Goal: Transaction & Acquisition: Obtain resource

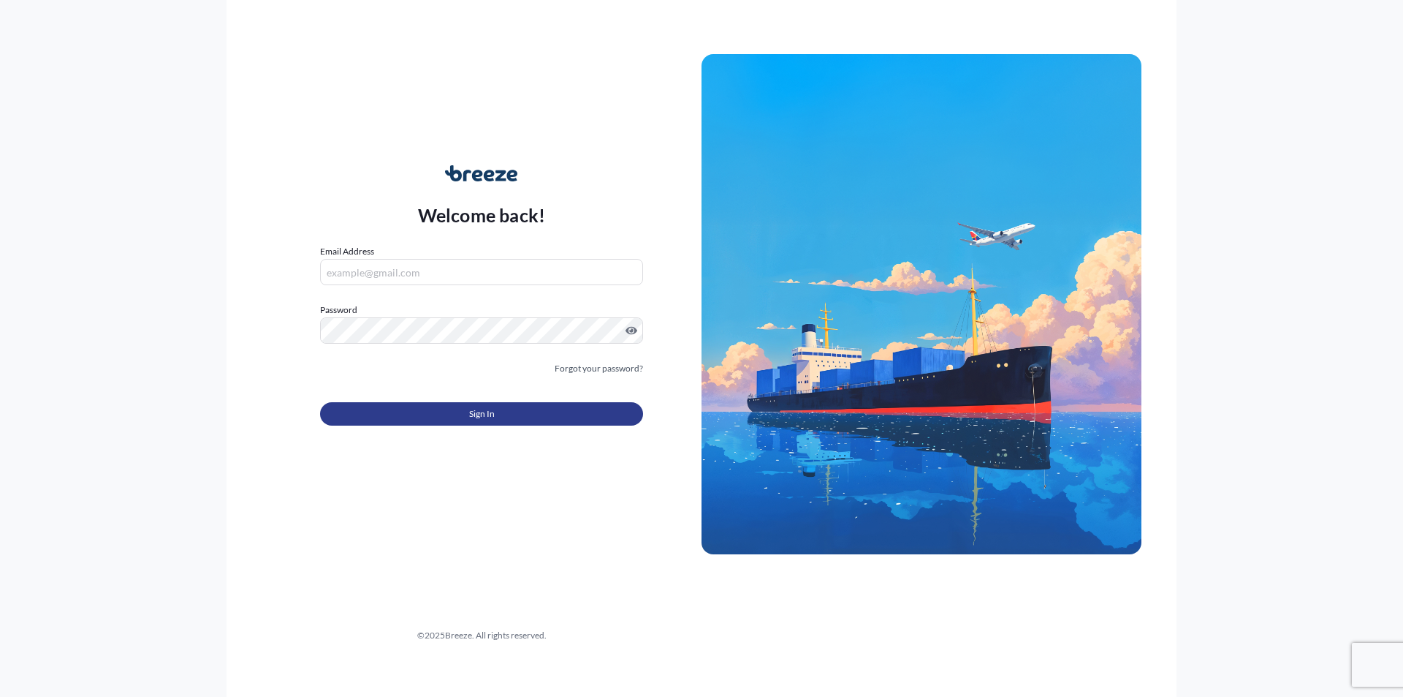
type input "[PERSON_NAME][EMAIL_ADDRESS][PERSON_NAME][DOMAIN_NAME]"
click at [416, 413] on button "Sign In" at bounding box center [481, 413] width 323 height 23
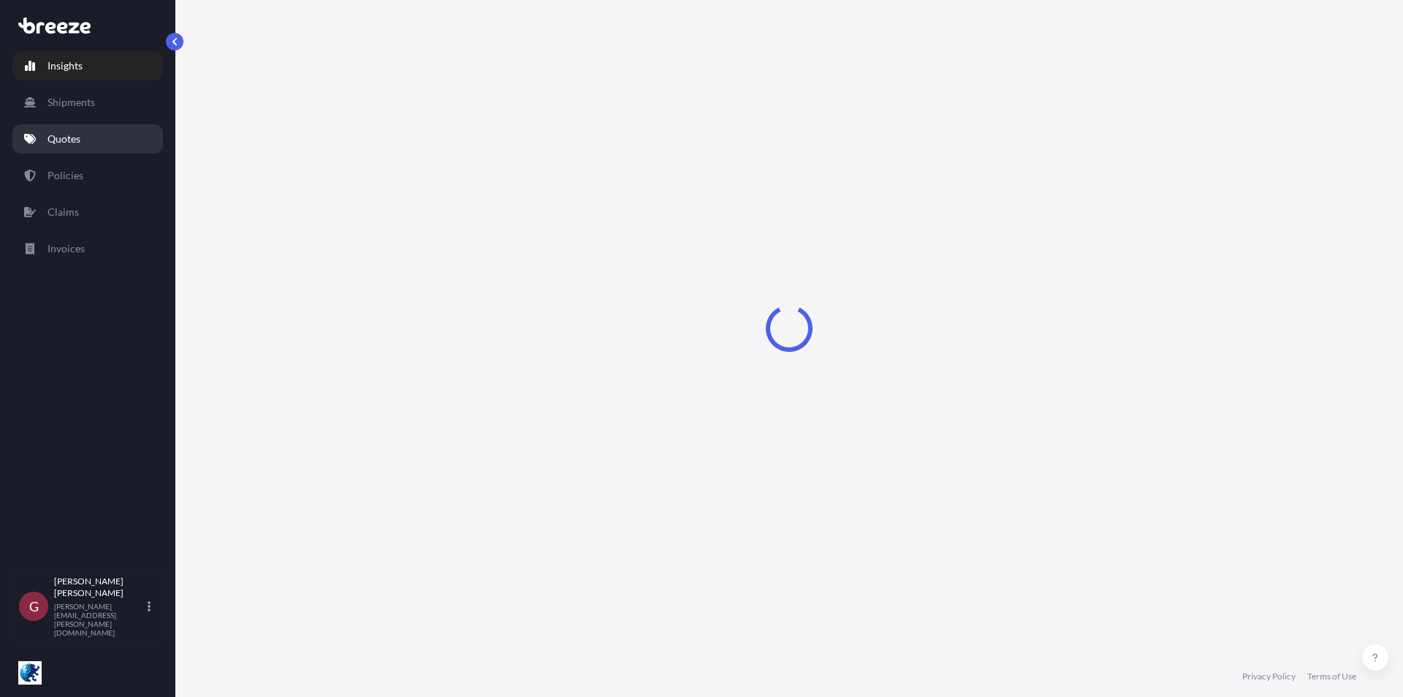
select select "2025"
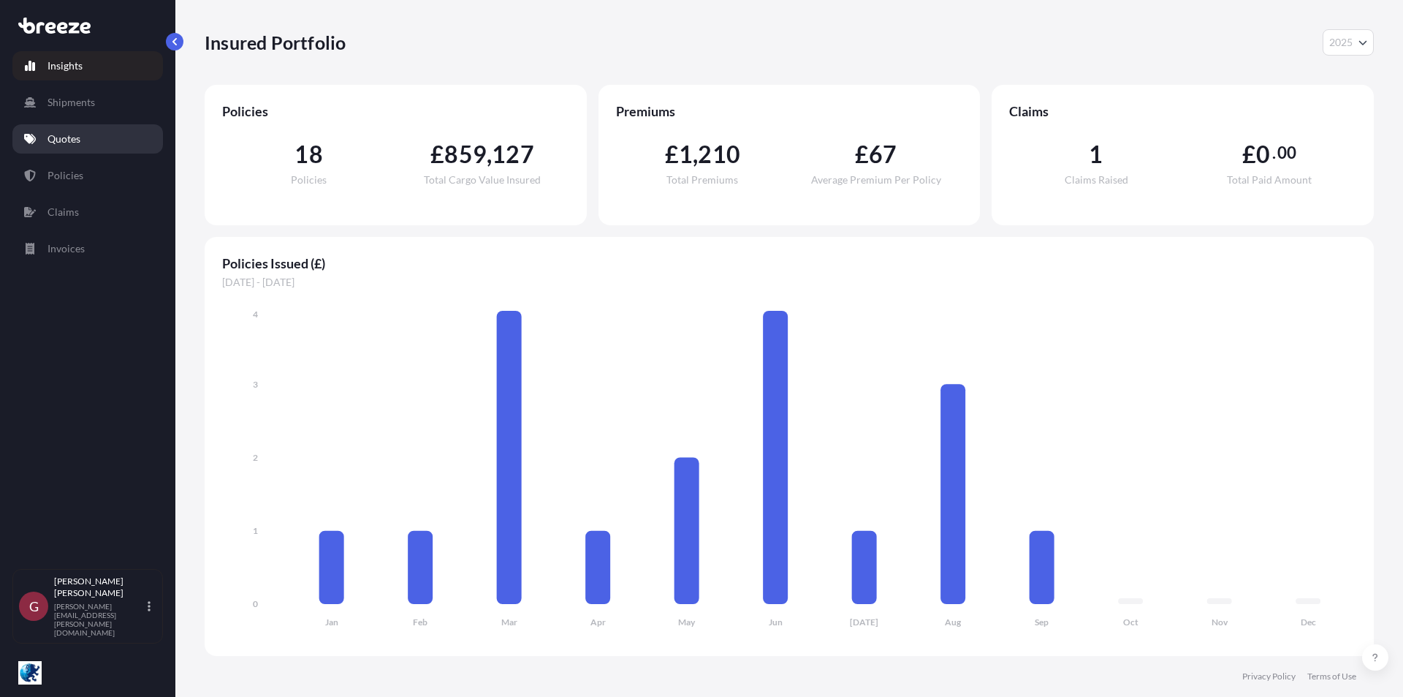
click at [117, 143] on link "Quotes" at bounding box center [87, 138] width 151 height 29
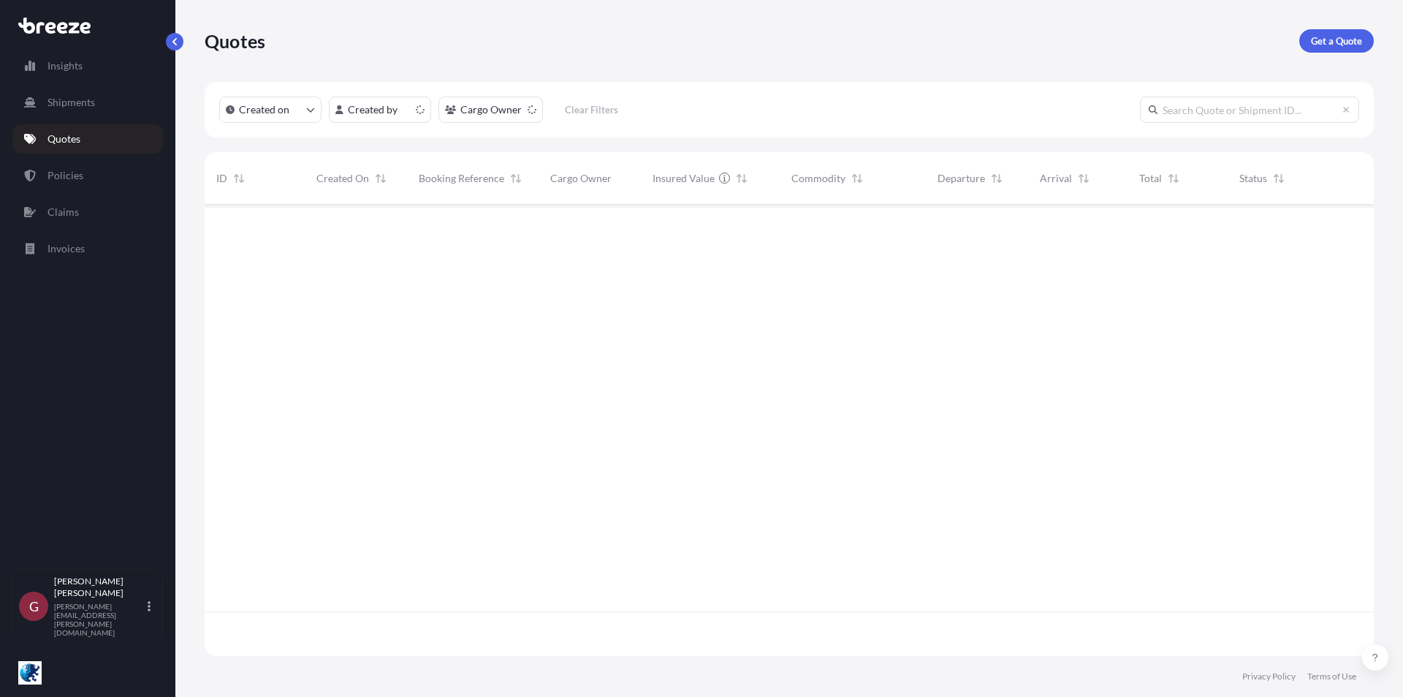
scroll to position [448, 1158]
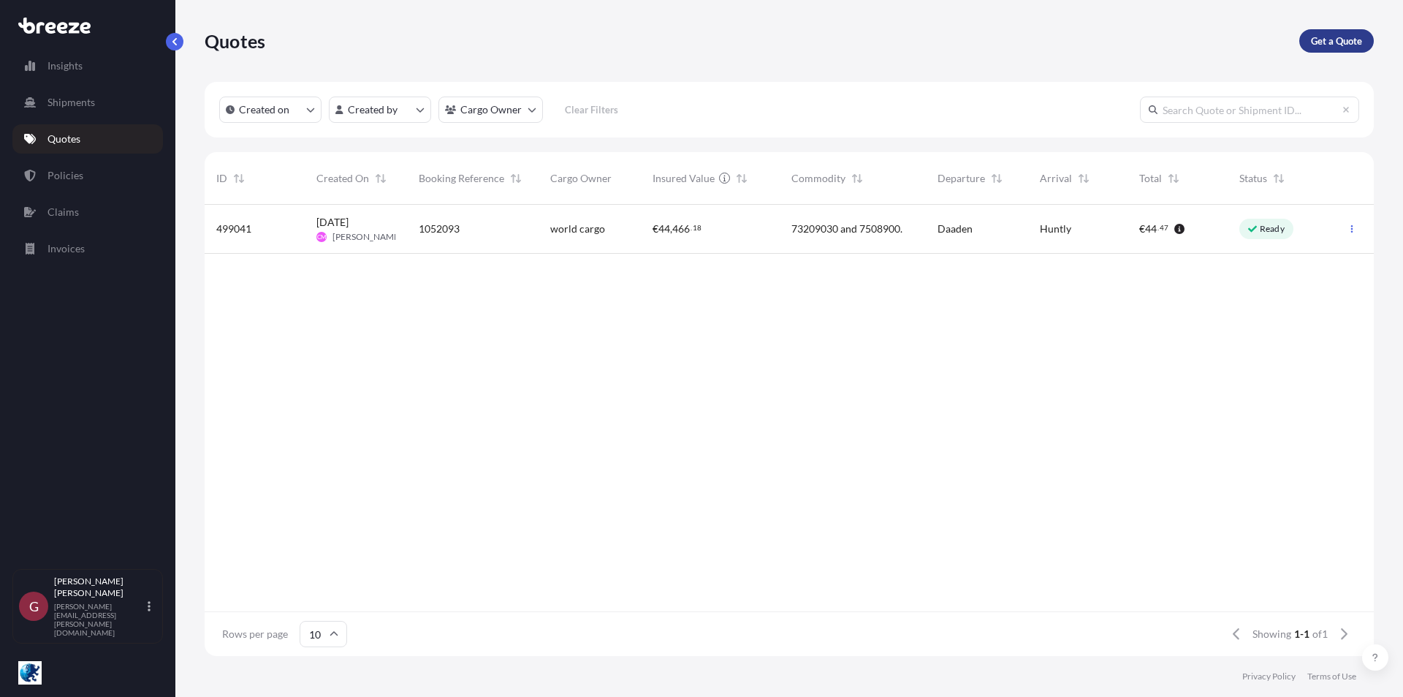
click at [1330, 38] on p "Get a Quote" at bounding box center [1336, 41] width 51 height 15
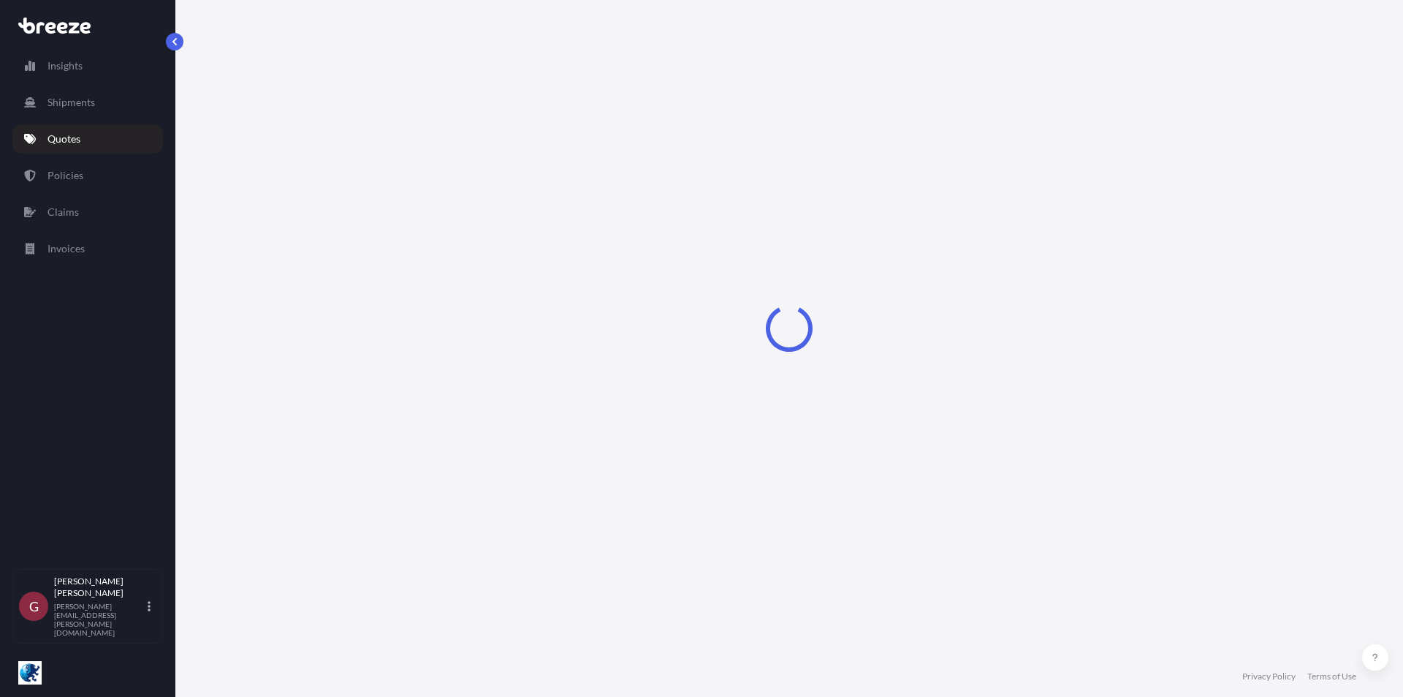
select select "Sea"
select select "1"
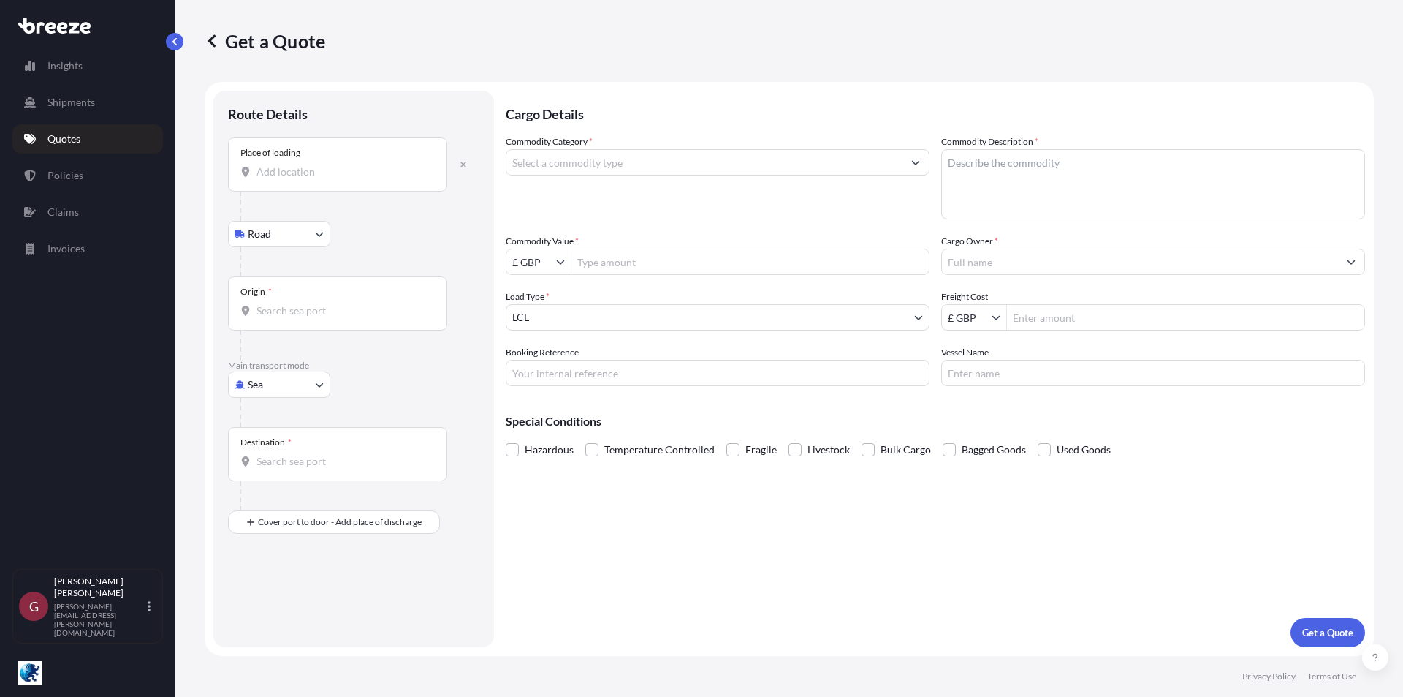
click at [294, 162] on div "Place of loading" at bounding box center [337, 164] width 219 height 54
click at [294, 164] on input "Place of loading" at bounding box center [343, 171] width 172 height 15
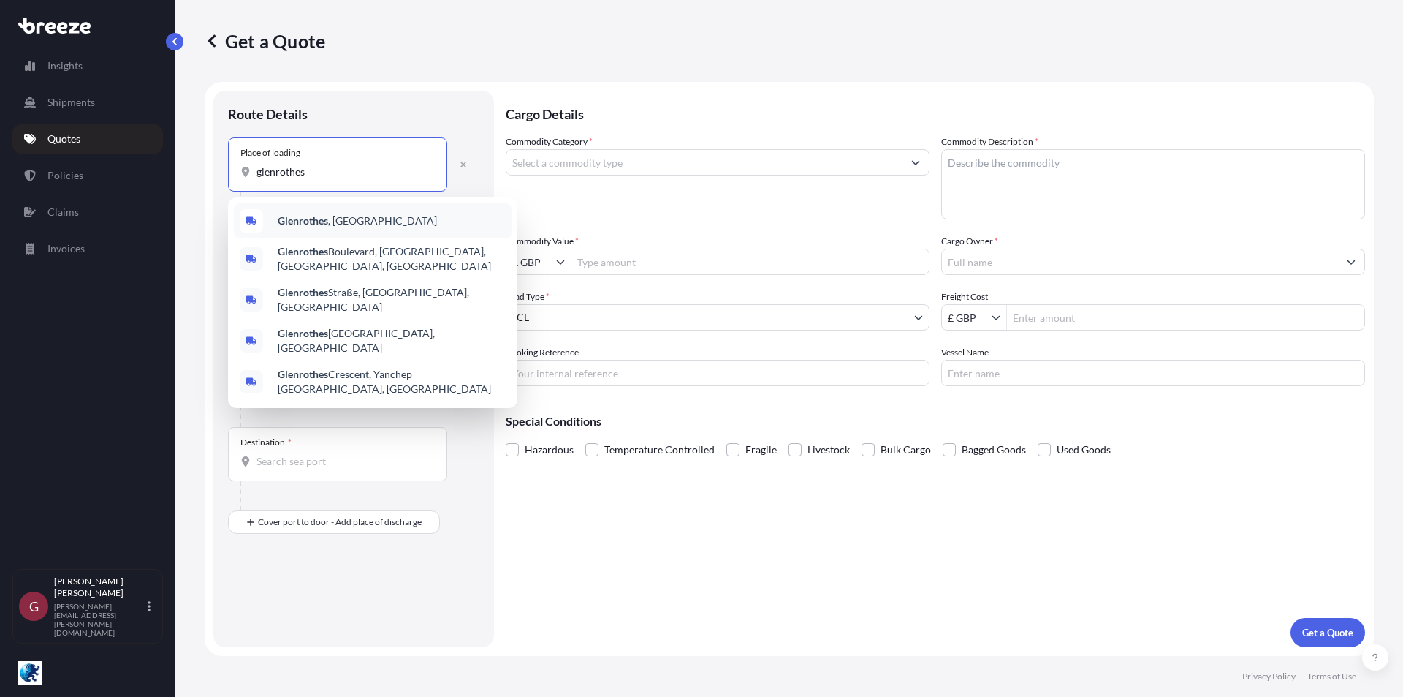
click at [338, 226] on span "Glenrothes , [GEOGRAPHIC_DATA]" at bounding box center [357, 220] width 159 height 15
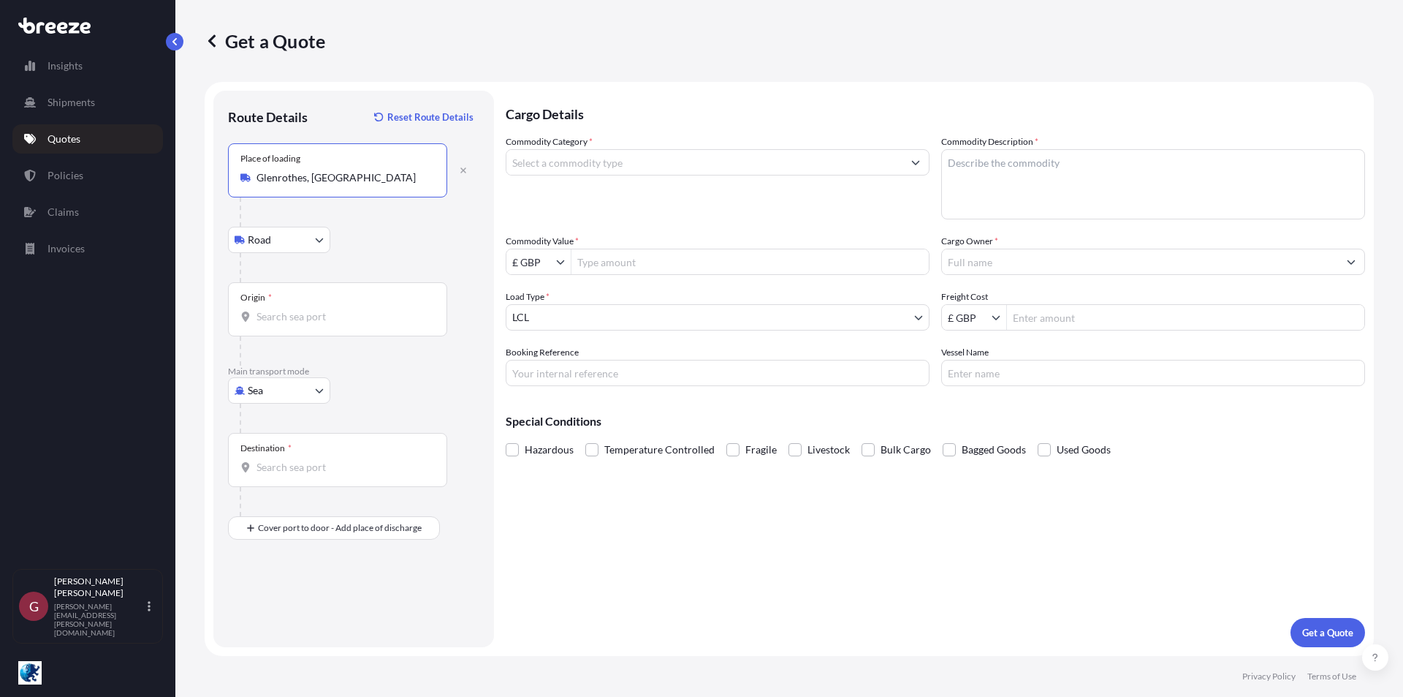
type input "Glenrothes, [GEOGRAPHIC_DATA]"
click at [306, 312] on input "Origin *" at bounding box center [343, 316] width 172 height 15
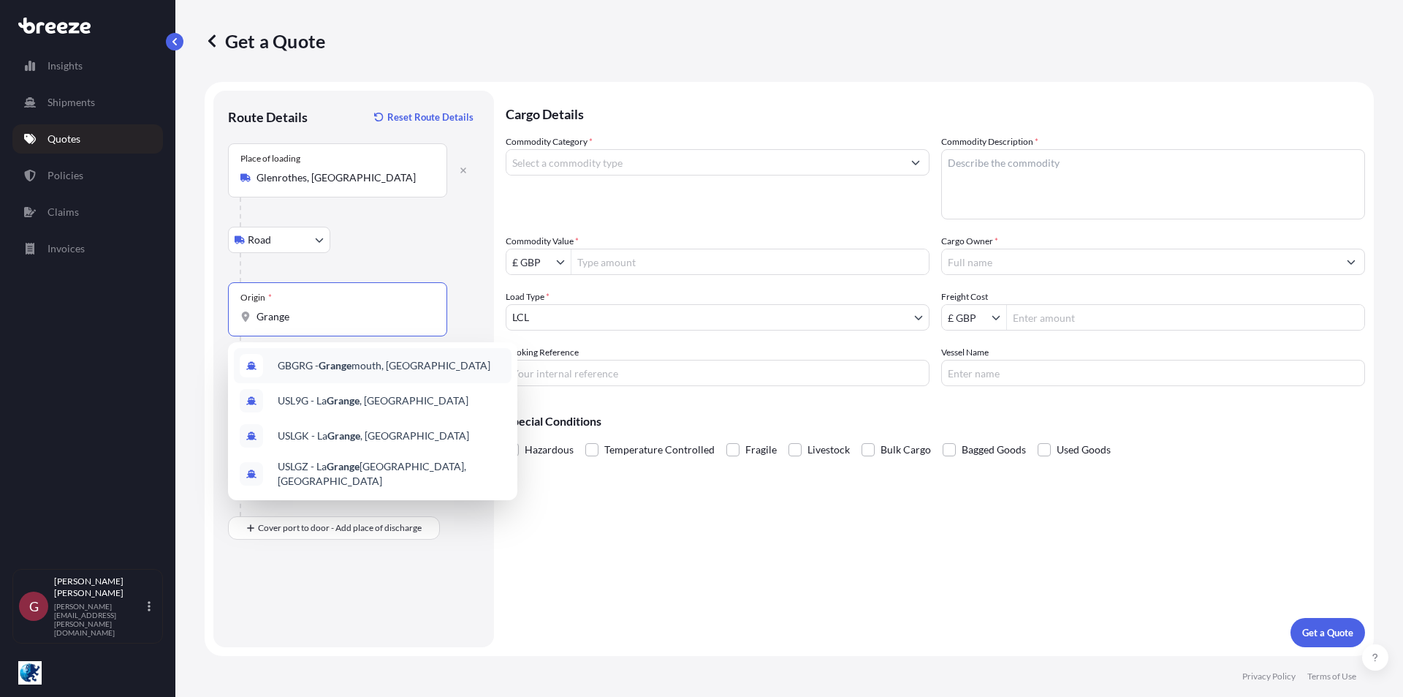
click at [387, 360] on span "GBGRG - Grange mouth, [GEOGRAPHIC_DATA]" at bounding box center [384, 365] width 213 height 15
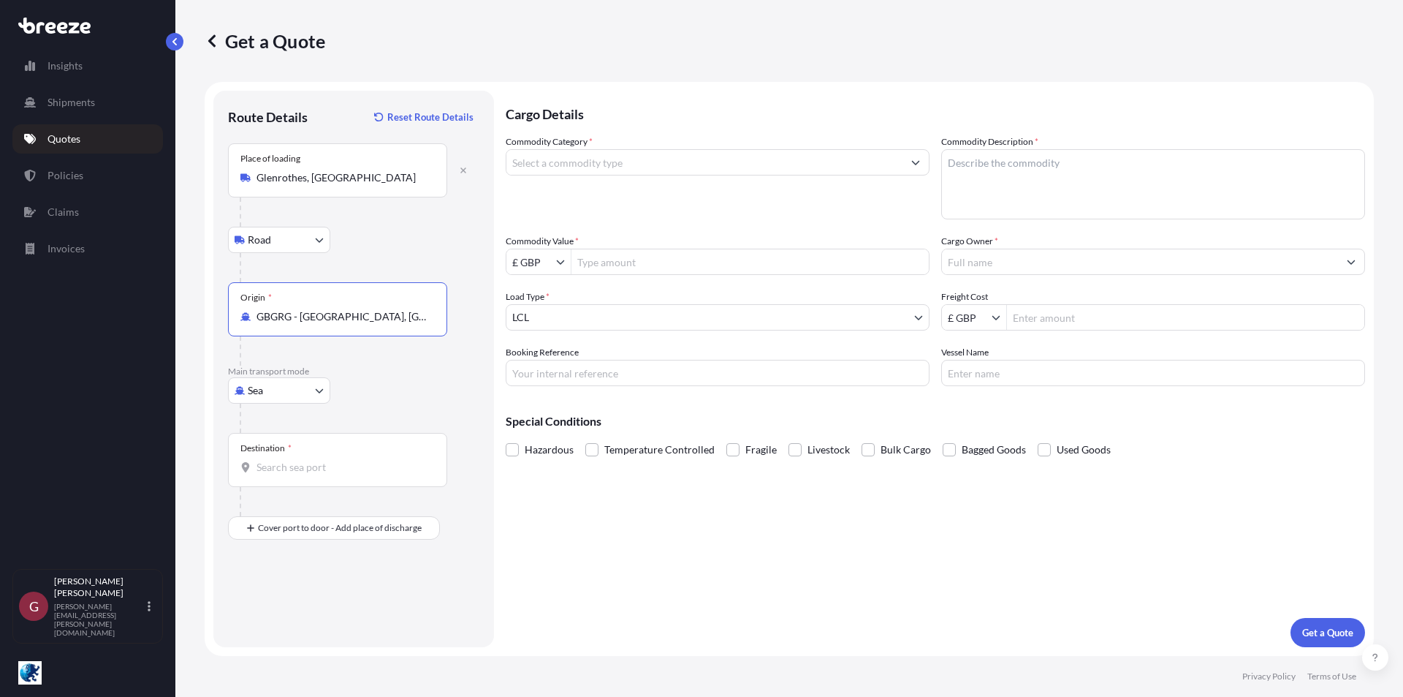
type input "GBGRG - [GEOGRAPHIC_DATA], [GEOGRAPHIC_DATA]"
click at [297, 464] on input "Destination *" at bounding box center [343, 467] width 172 height 15
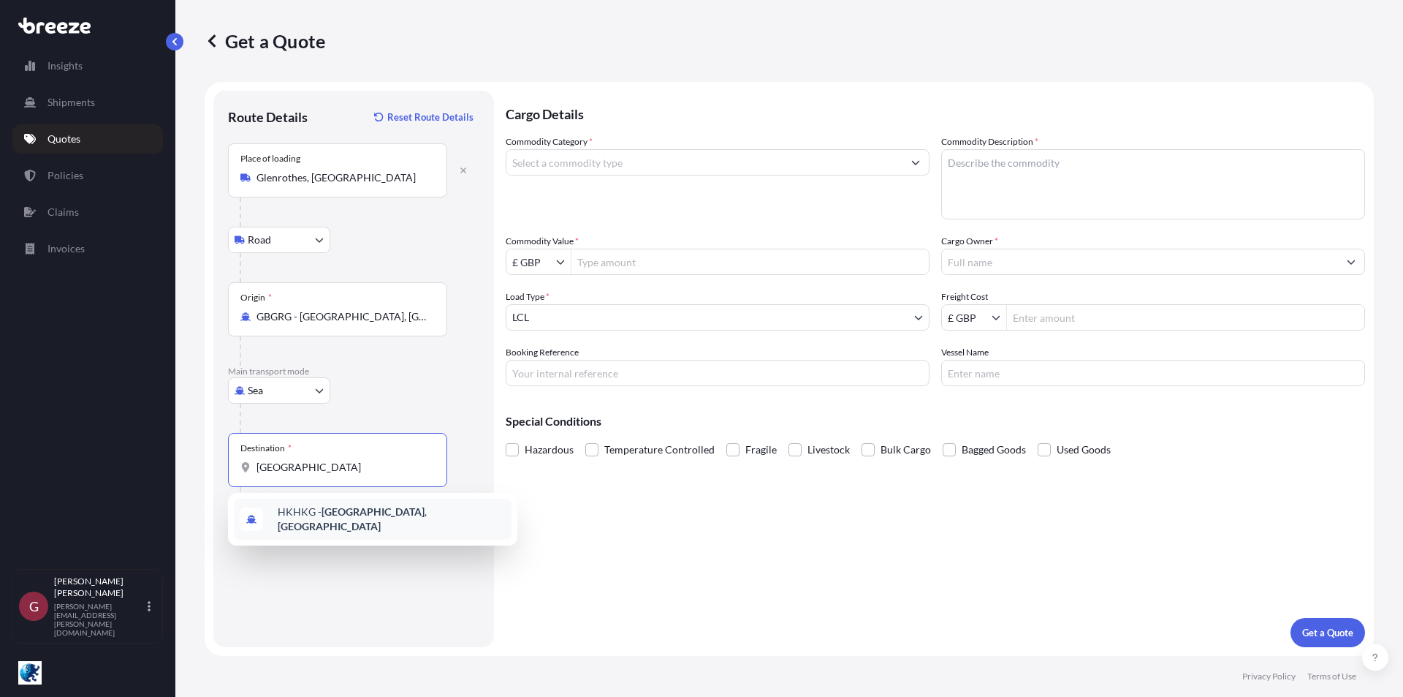
click at [361, 524] on div "HKHKG - [GEOGRAPHIC_DATA] , [GEOGRAPHIC_DATA]" at bounding box center [373, 518] width 278 height 41
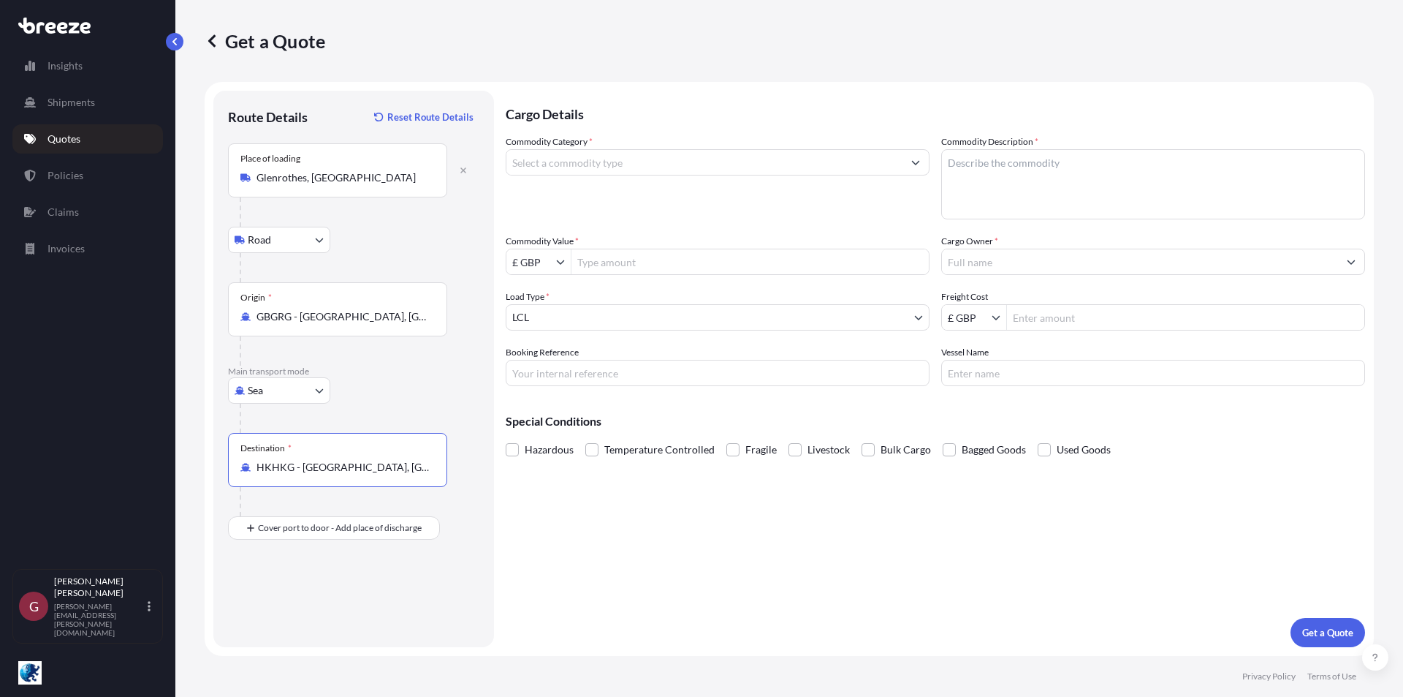
type input "HKHKG - [GEOGRAPHIC_DATA], [GEOGRAPHIC_DATA]"
click at [610, 163] on input "Commodity Category *" at bounding box center [705, 162] width 396 height 26
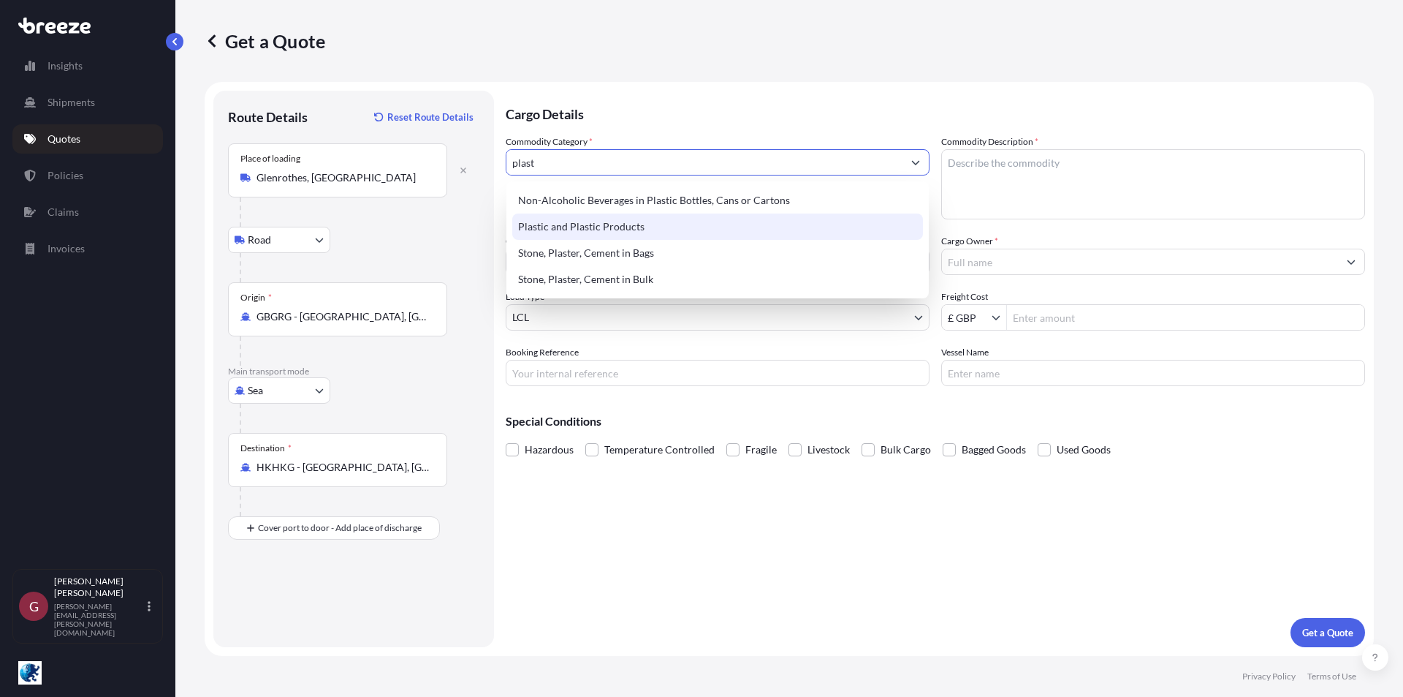
click at [621, 226] on div "Plastic and Plastic Products" at bounding box center [717, 226] width 411 height 26
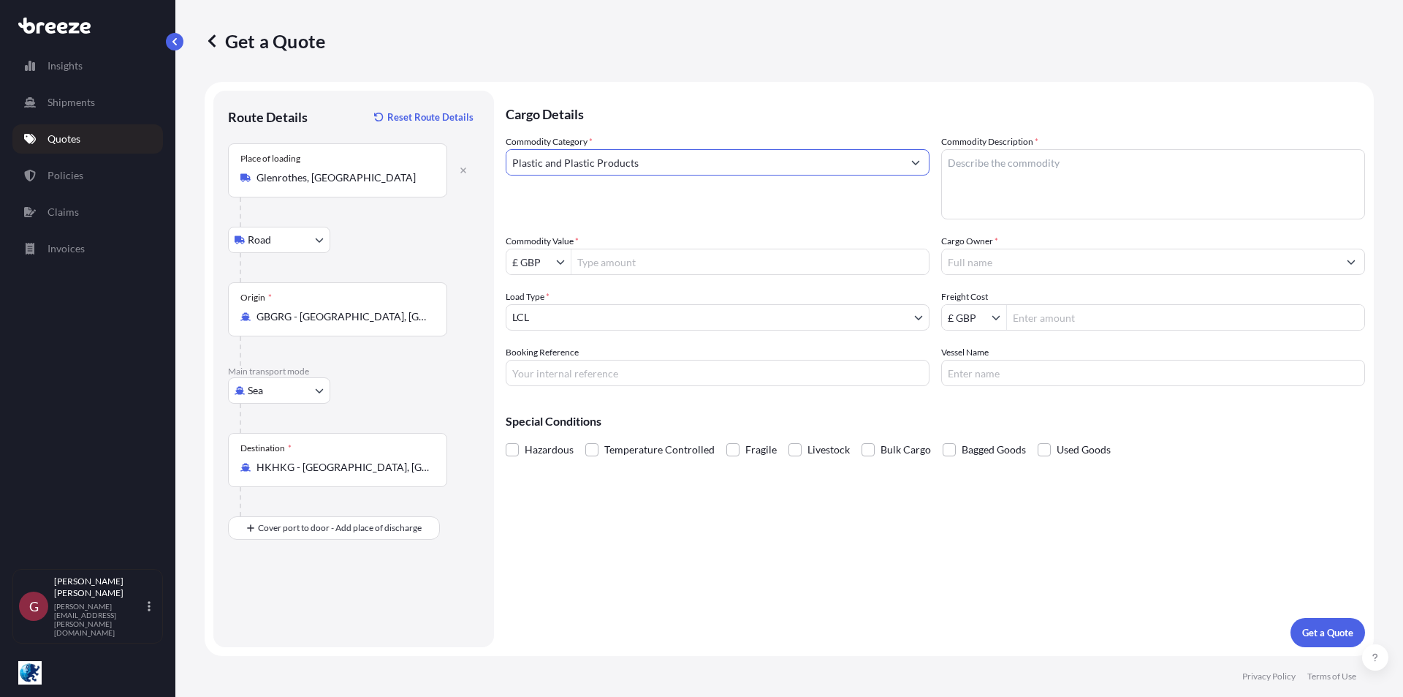
type input "Plastic and Plastic Products"
click at [1023, 162] on textarea "Commodity Description *" at bounding box center [1153, 184] width 424 height 70
click at [1080, 162] on textarea "Commodity Description *" at bounding box center [1153, 184] width 424 height 70
paste textarea "ThermlFilm"
type textarea "ThermlFilm"
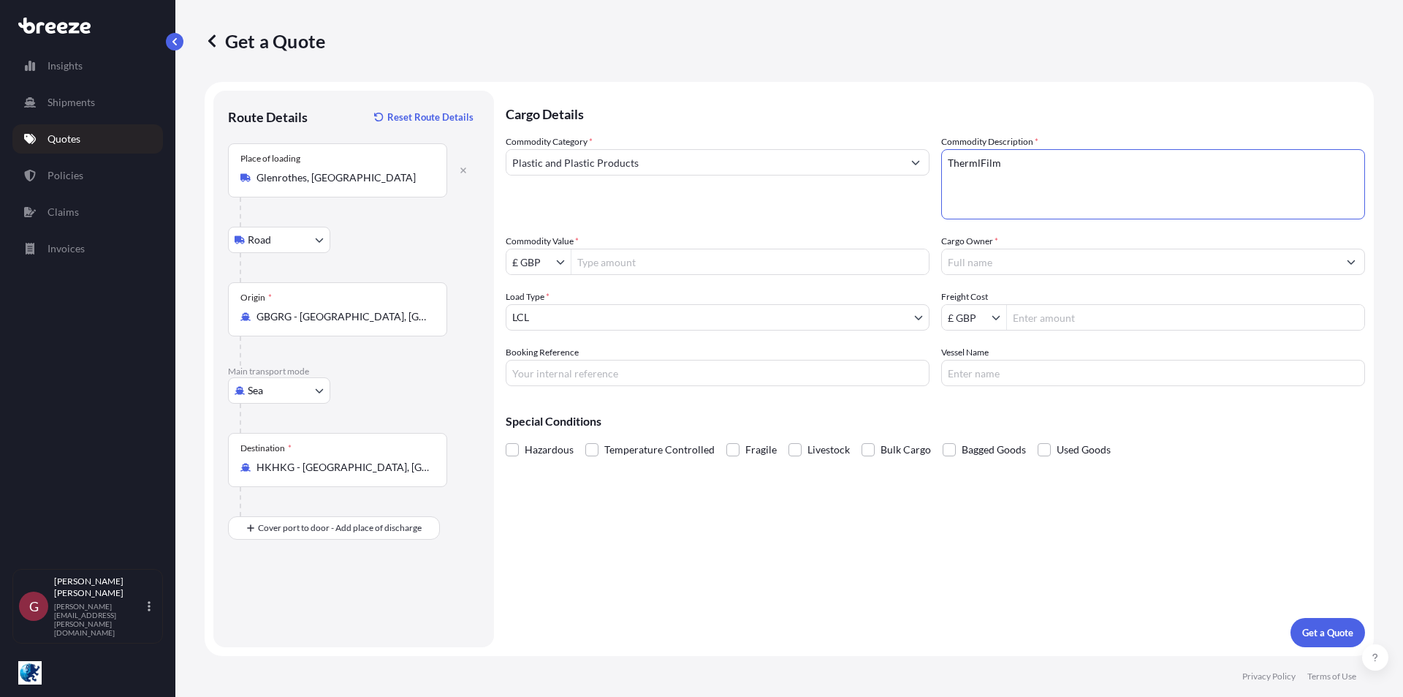
click at [531, 259] on input "£ GBP" at bounding box center [532, 262] width 50 height 26
click at [544, 348] on div "$ USD" at bounding box center [538, 349] width 58 height 26
type input "$ USD"
click at [634, 258] on input "Commodity Value *" at bounding box center [750, 262] width 357 height 26
type input "62,169.55"
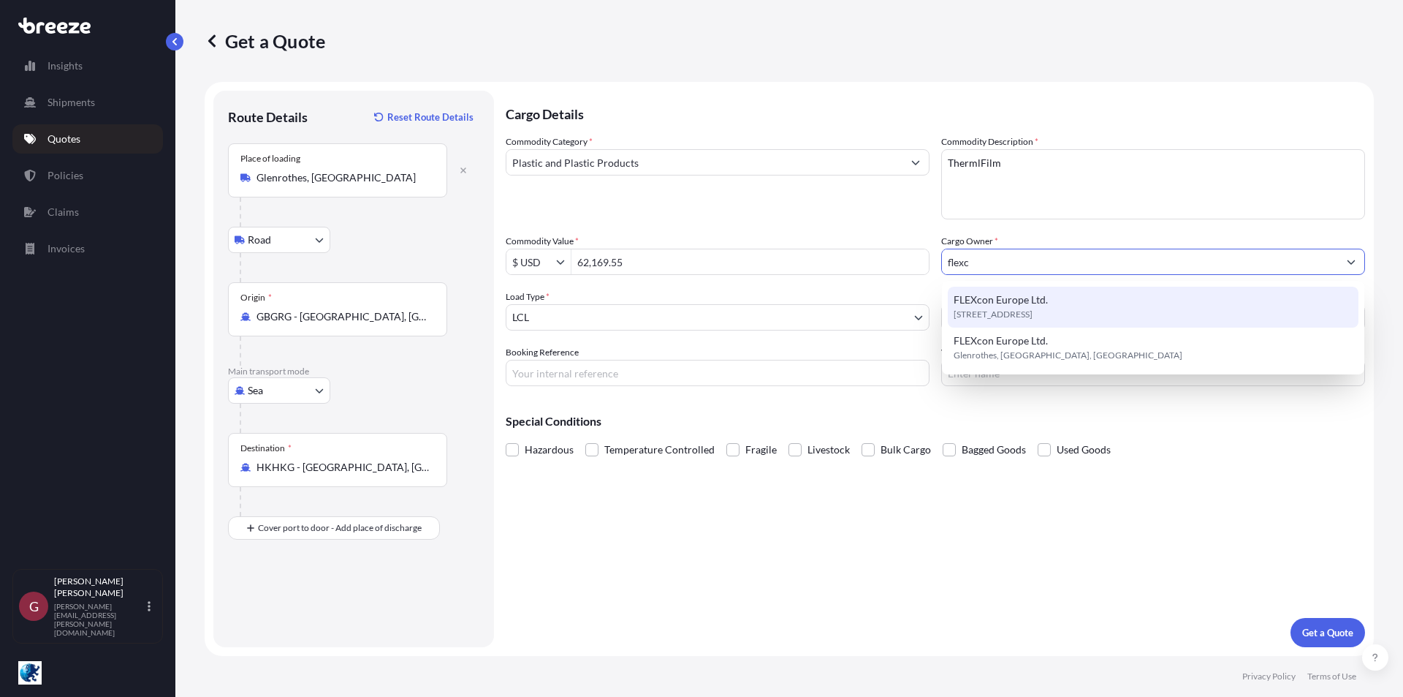
click at [1053, 303] on div "FLEXcon Europe Ltd. [STREET_ADDRESS]" at bounding box center [1153, 307] width 411 height 41
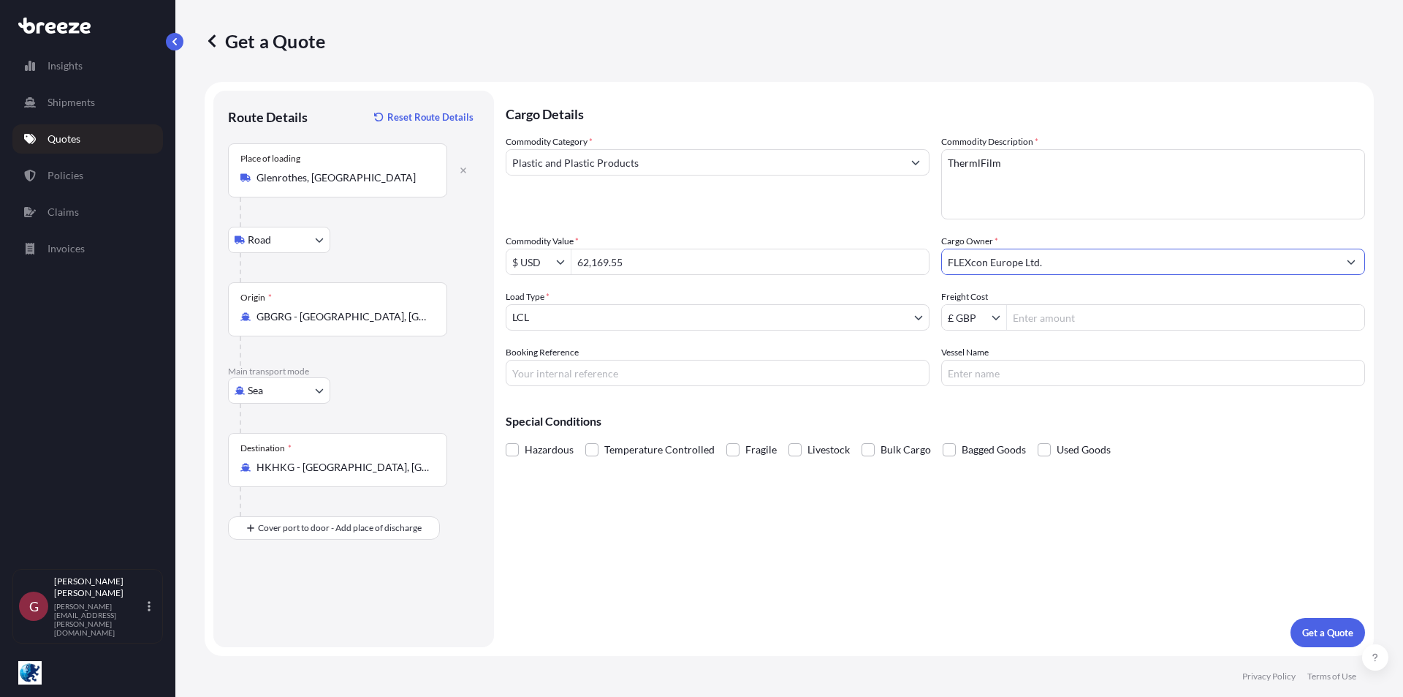
type input "FLEXcon Europe Ltd."
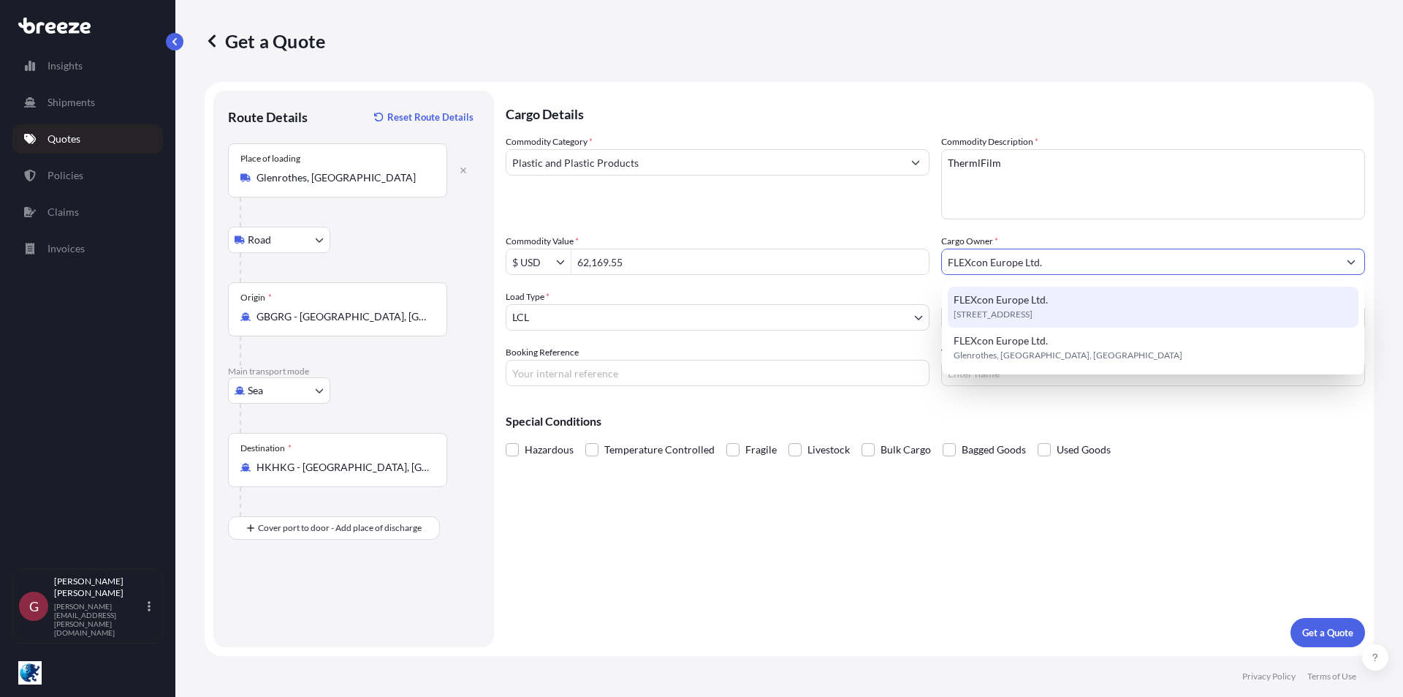
click at [1033, 308] on span "[STREET_ADDRESS]" at bounding box center [993, 314] width 79 height 15
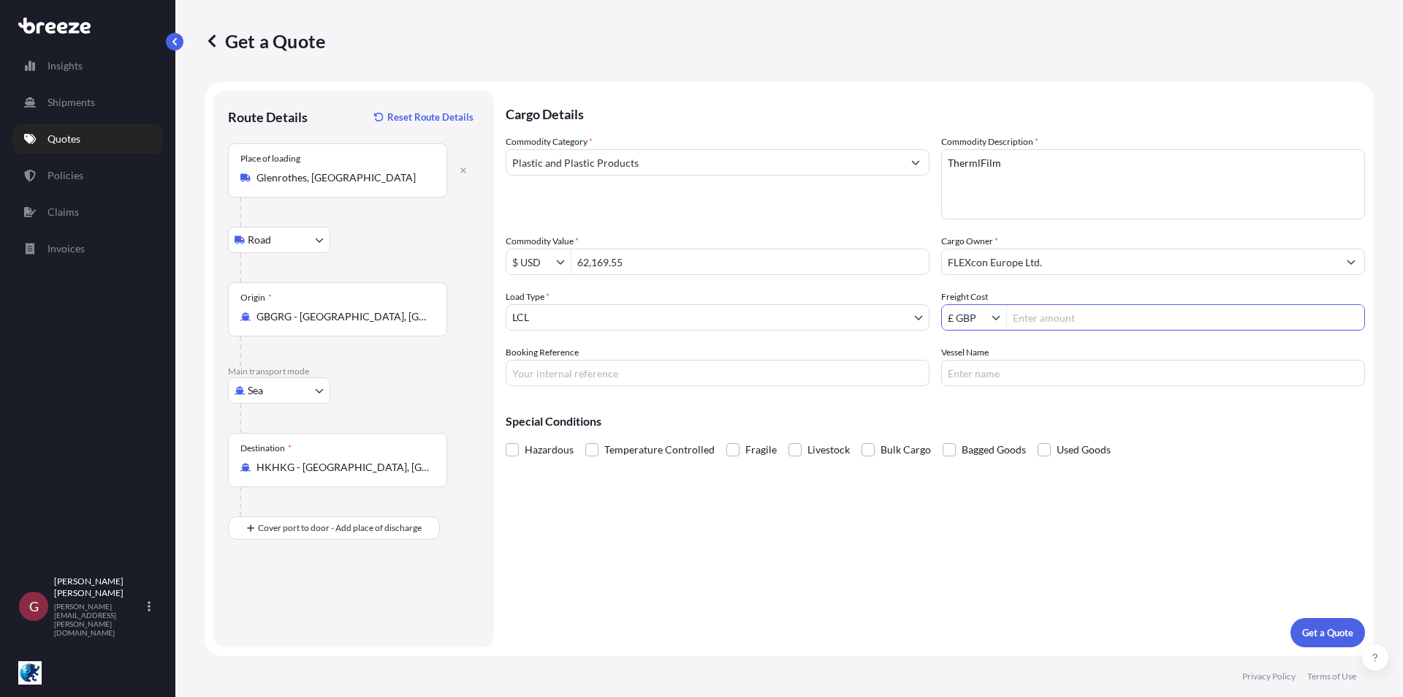
click at [1060, 314] on input "Freight Cost" at bounding box center [1185, 317] width 357 height 26
click at [980, 313] on input "£ GBP" at bounding box center [967, 317] width 50 height 26
click at [979, 402] on div "$ USD" at bounding box center [974, 405] width 58 height 26
type input "$ USD"
click at [1050, 320] on input "Freight Cost" at bounding box center [1185, 317] width 357 height 26
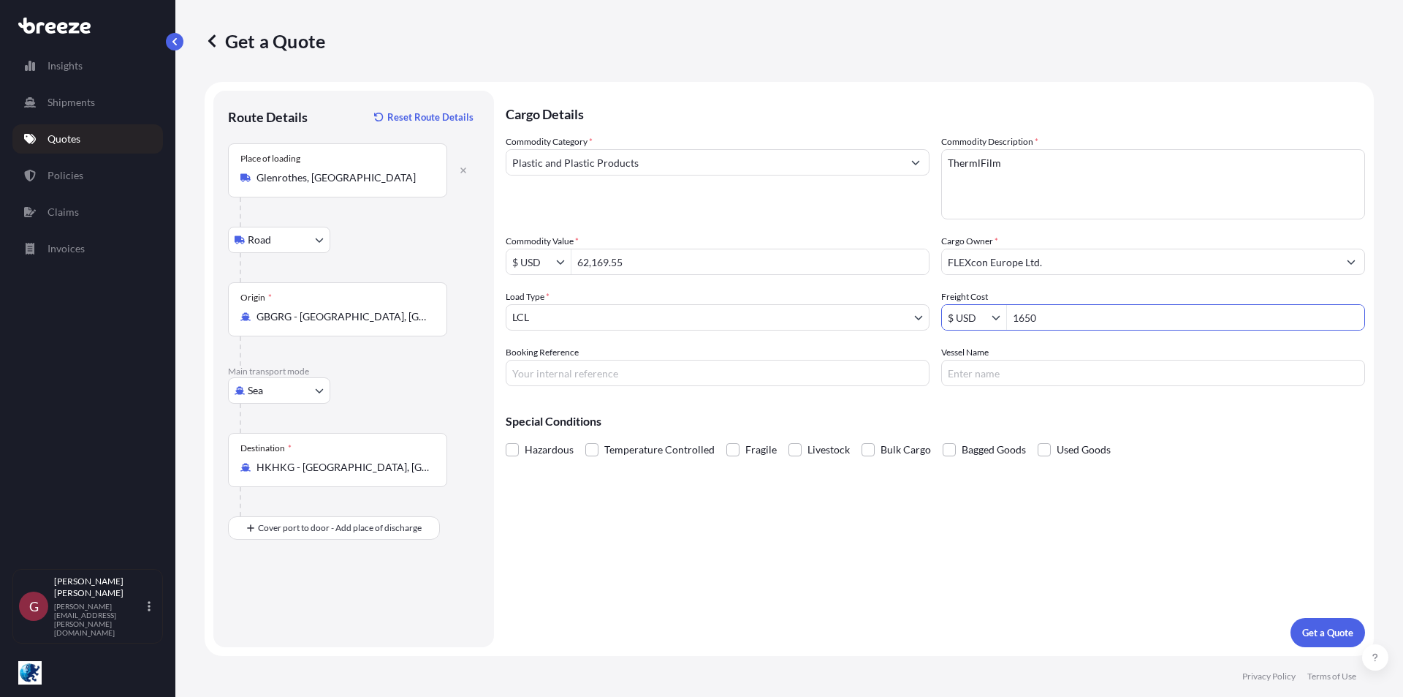
type input "1,650"
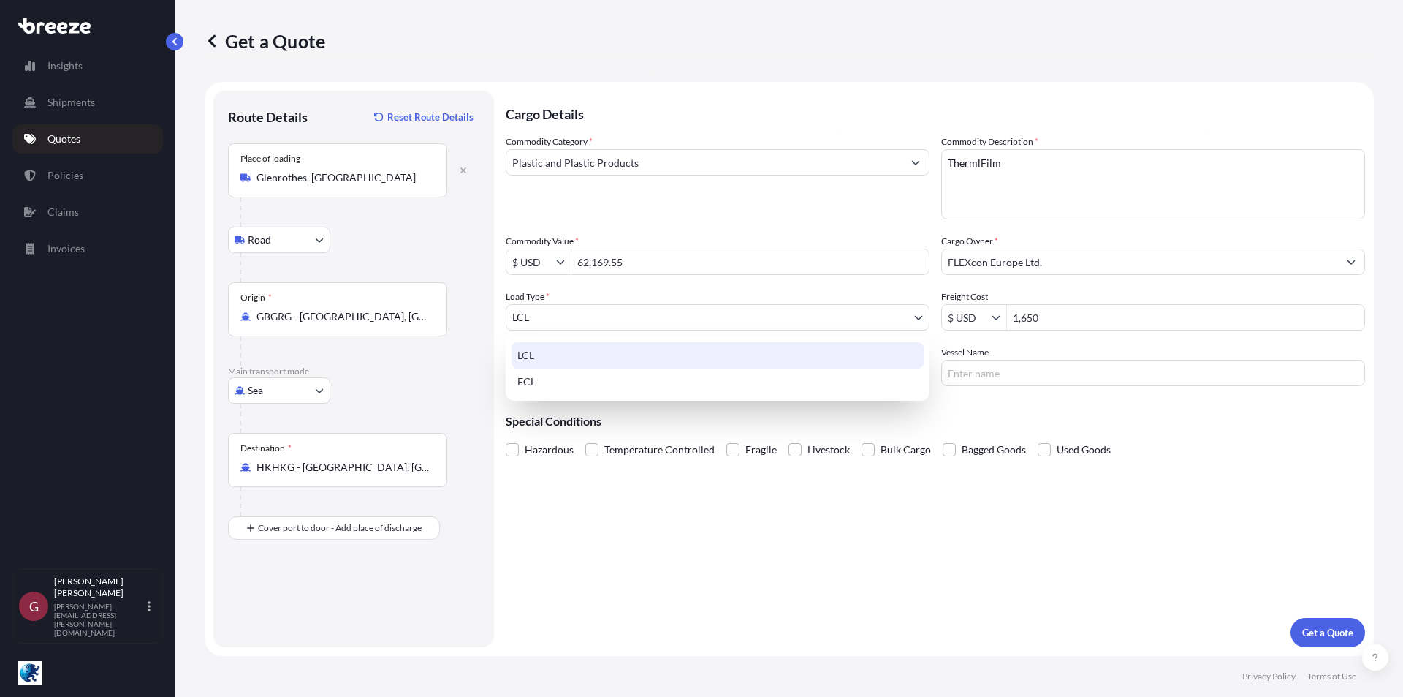
click at [633, 325] on body "1,650 Insights Shipments Quotes Policies Claims Invoices G [PERSON_NAME] [PERSO…" at bounding box center [701, 348] width 1403 height 697
click at [577, 386] on div "FCL" at bounding box center [718, 381] width 412 height 26
select select "2"
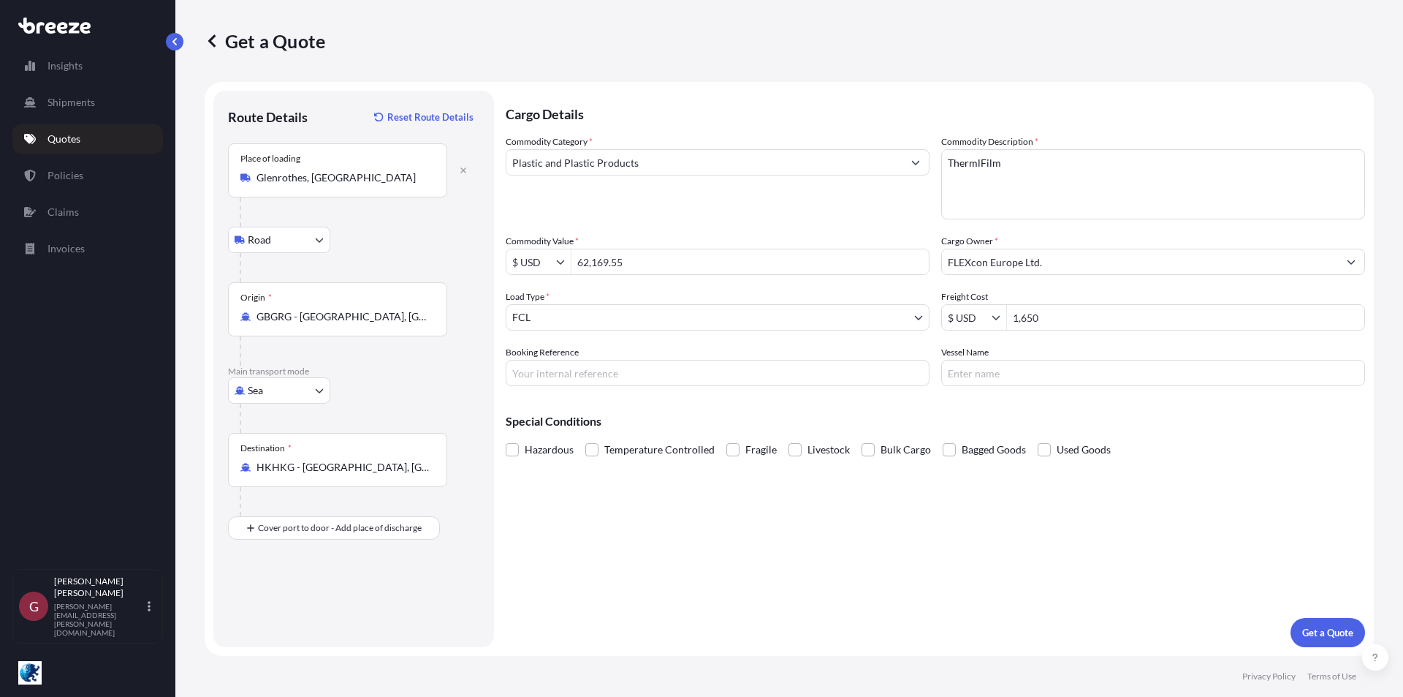
click at [646, 373] on input "Booking Reference" at bounding box center [718, 373] width 424 height 26
paste input "1076405"
type input "1076405"
click at [1330, 636] on p "Get a Quote" at bounding box center [1327, 632] width 51 height 15
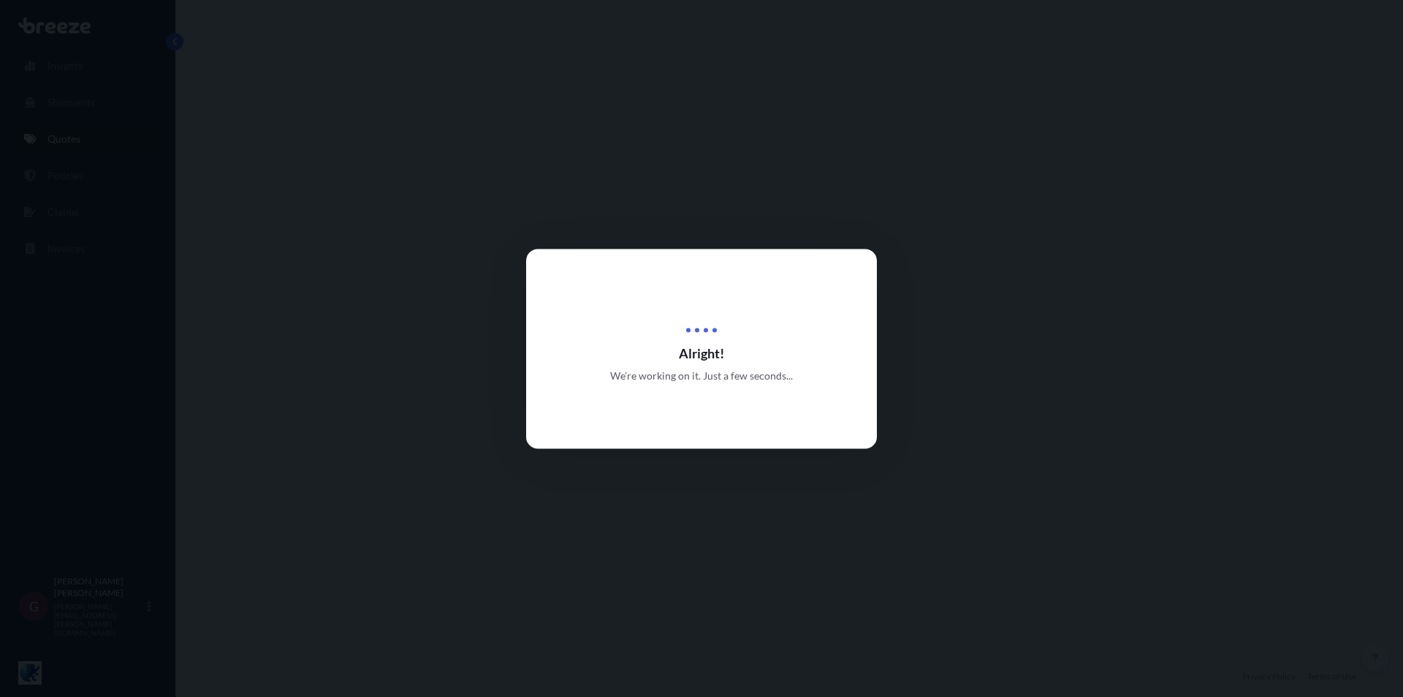
select select "Road"
select select "Sea"
select select "2"
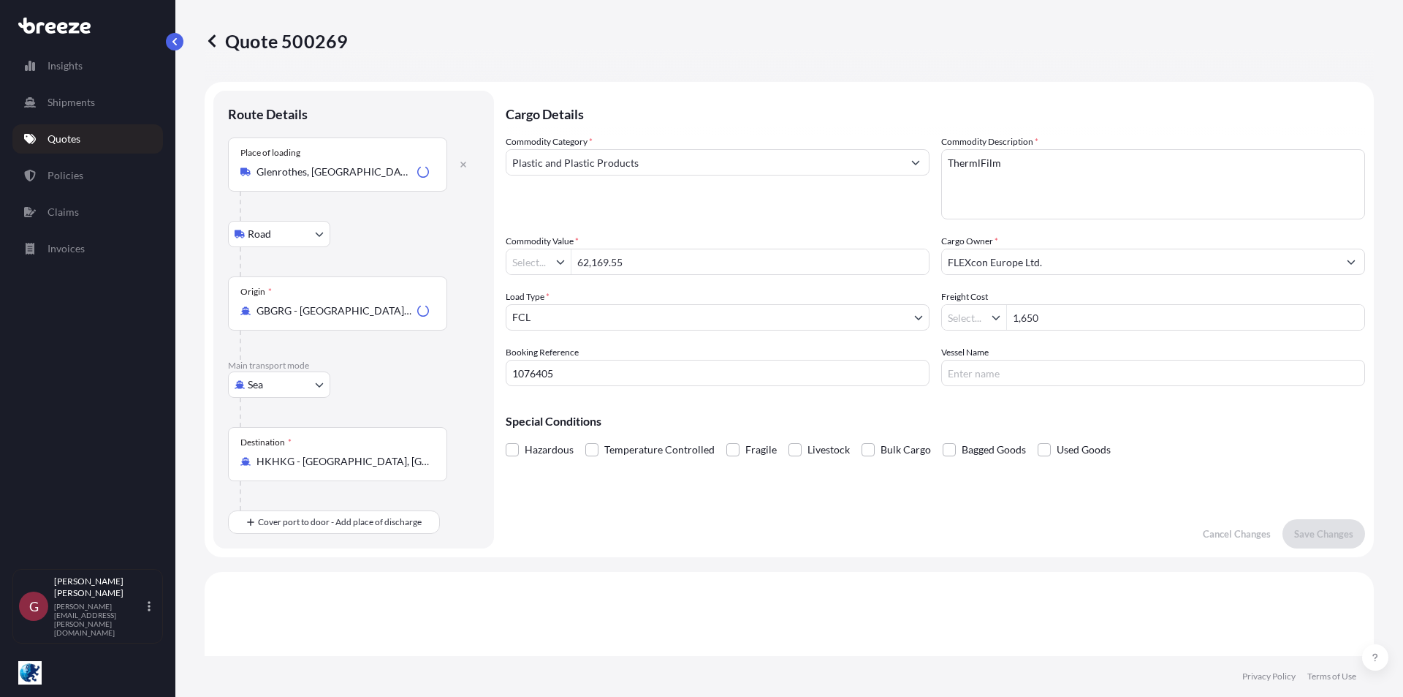
type input "$ USD"
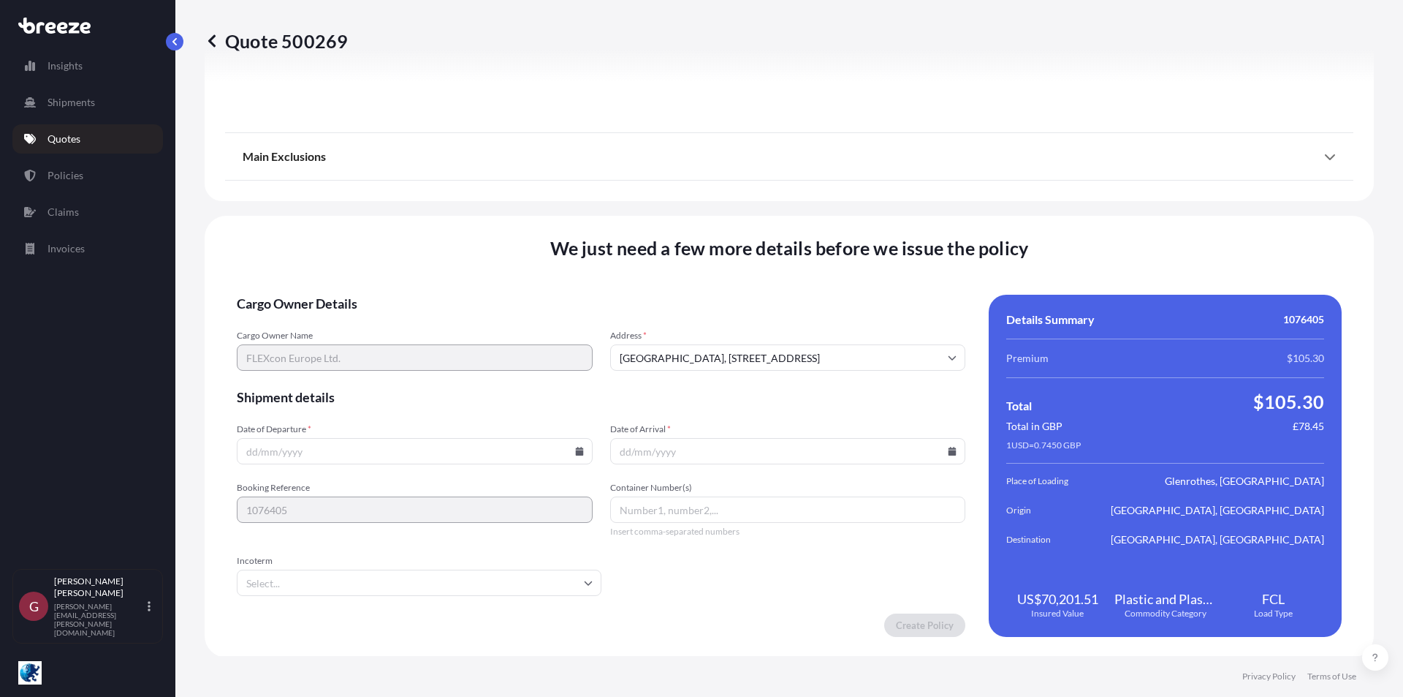
scroll to position [1740, 0]
click at [303, 450] on input "Date of Departure *" at bounding box center [415, 449] width 356 height 26
click at [575, 450] on icon at bounding box center [579, 449] width 9 height 9
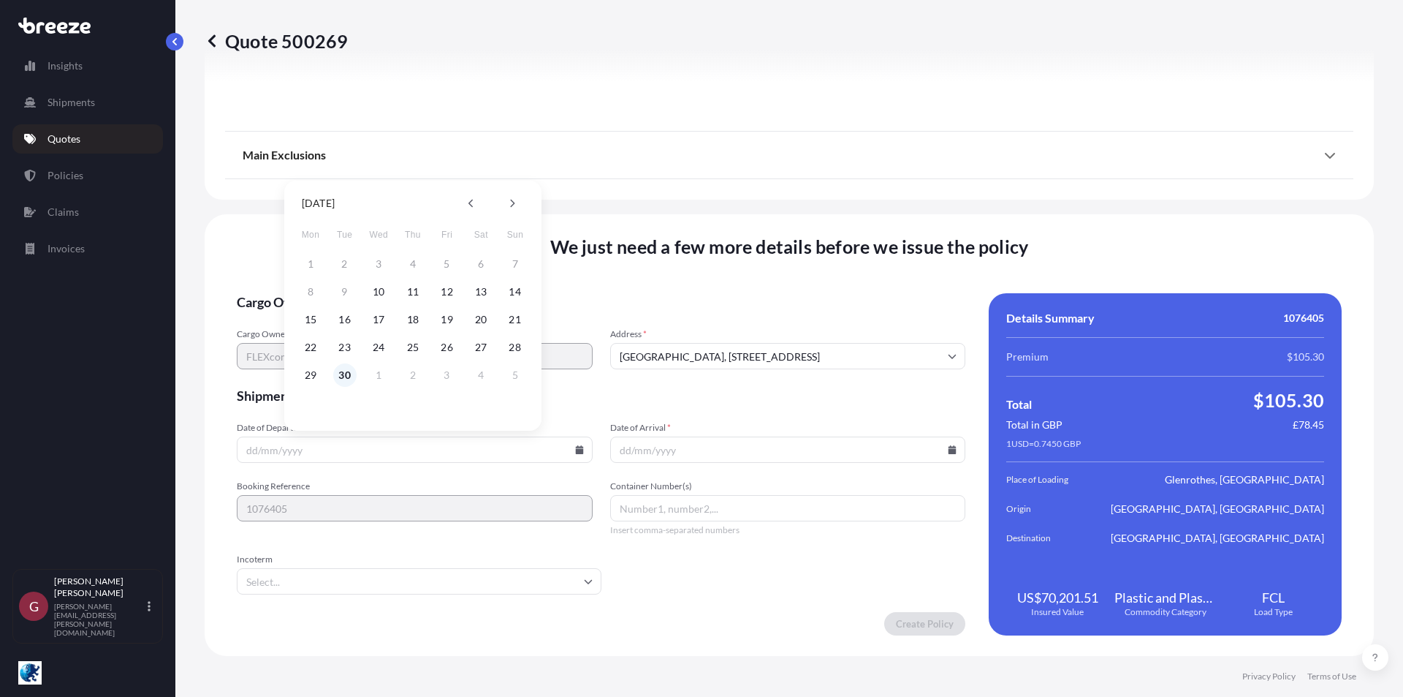
click at [347, 377] on button "30" at bounding box center [344, 374] width 23 height 23
type input "[DATE]"
click at [667, 447] on input "Date of Arrival *" at bounding box center [788, 449] width 356 height 26
click at [944, 444] on input "Date of Arrival *" at bounding box center [788, 449] width 356 height 26
click at [948, 448] on icon at bounding box center [952, 449] width 9 height 9
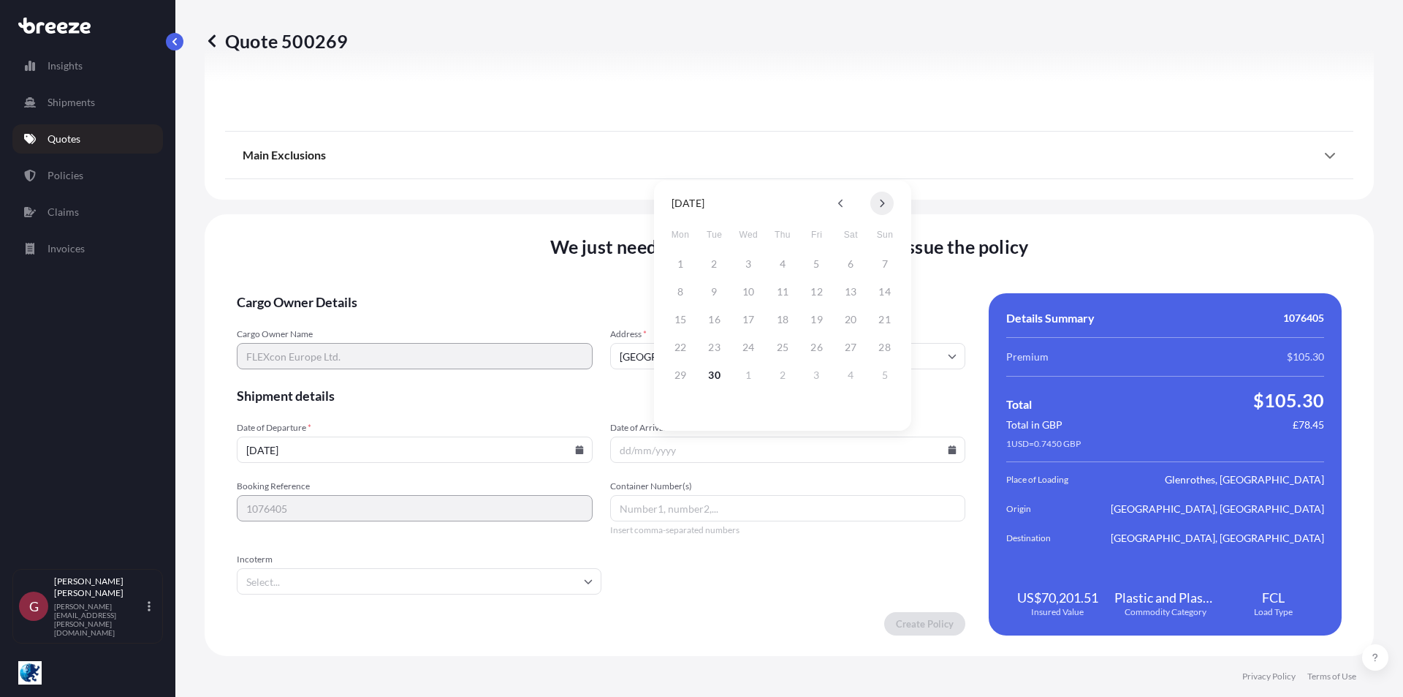
click at [881, 206] on icon at bounding box center [883, 204] width 4 height 8
click at [784, 372] on button "30" at bounding box center [782, 374] width 23 height 23
type input "[DATE]"
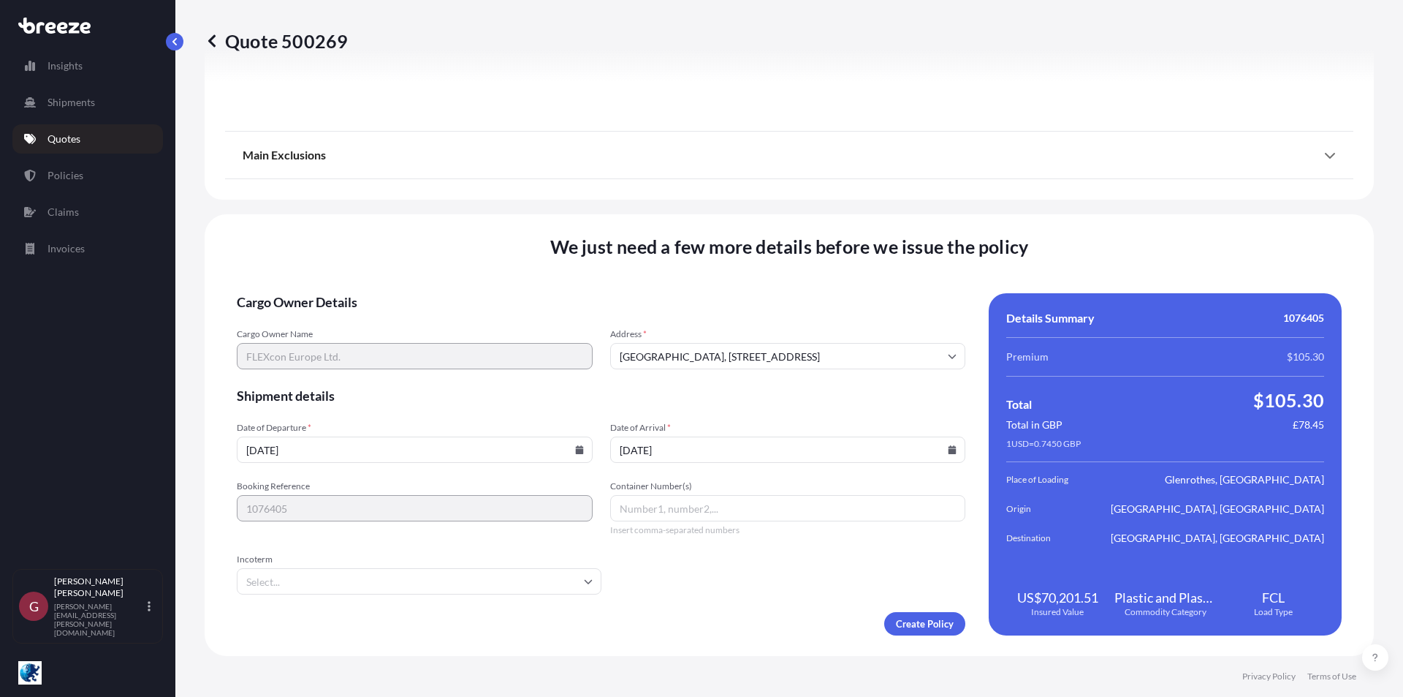
click at [372, 582] on input "Incoterm" at bounding box center [419, 581] width 365 height 26
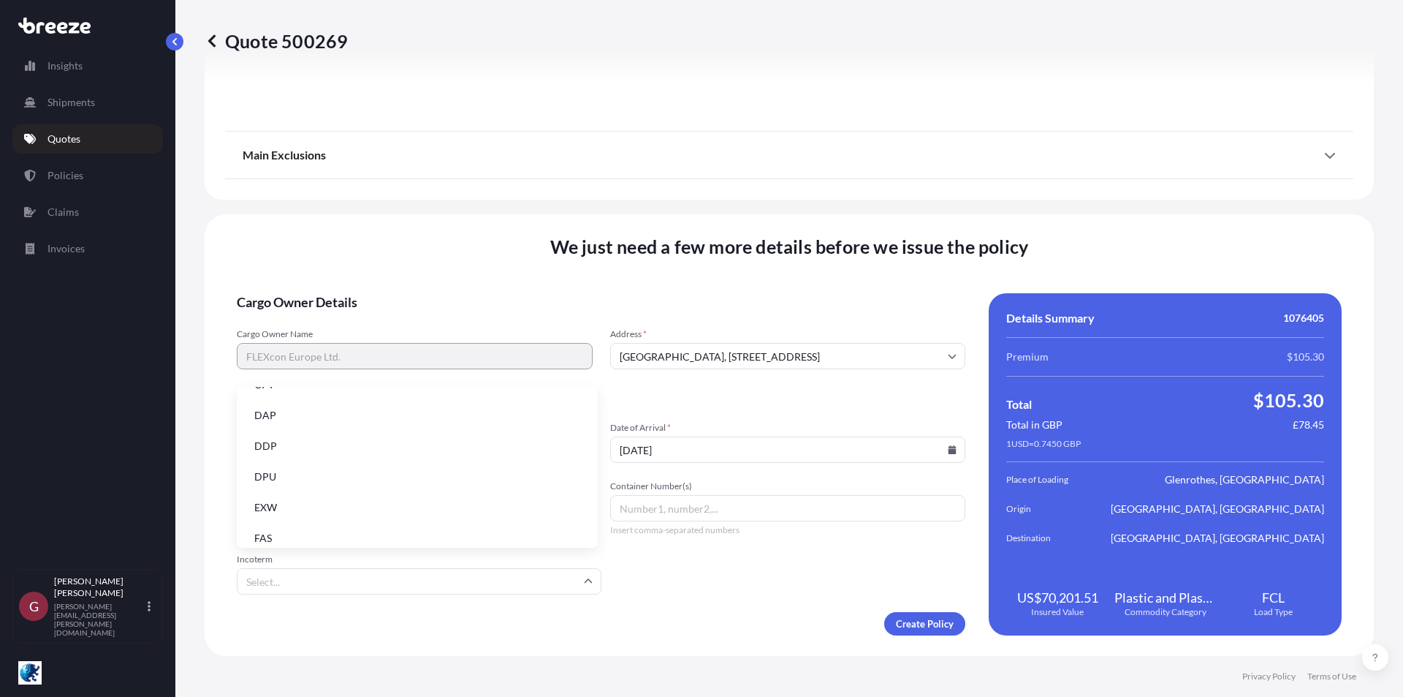
scroll to position [170, 0]
click at [335, 393] on li "DDP" at bounding box center [417, 390] width 349 height 28
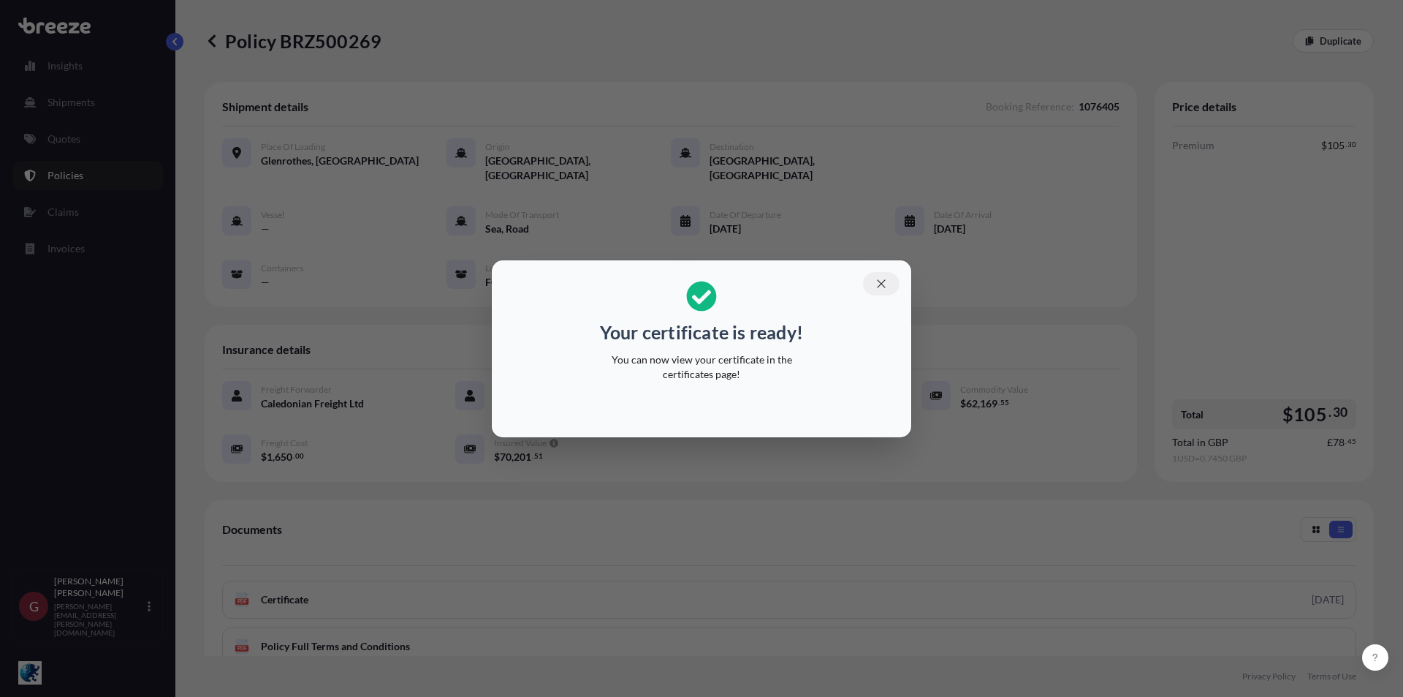
click at [881, 289] on icon "button" at bounding box center [881, 283] width 13 height 13
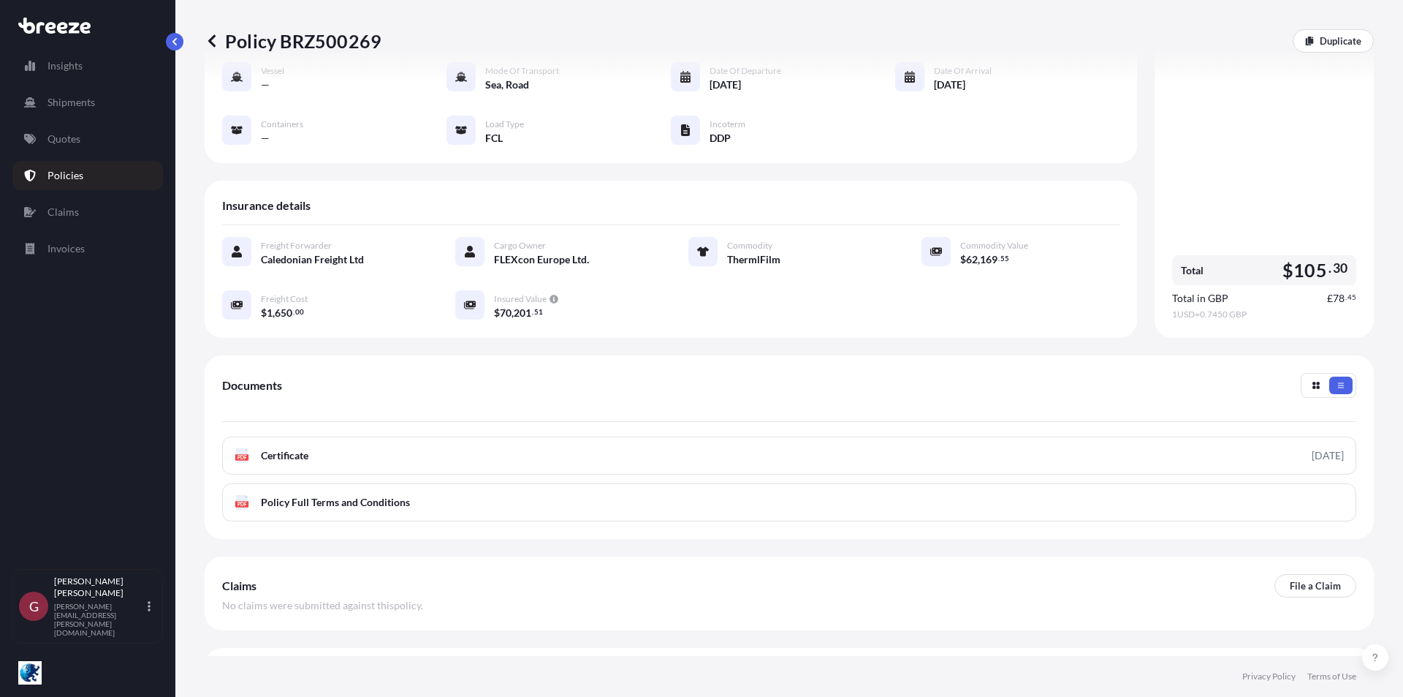
scroll to position [168, 0]
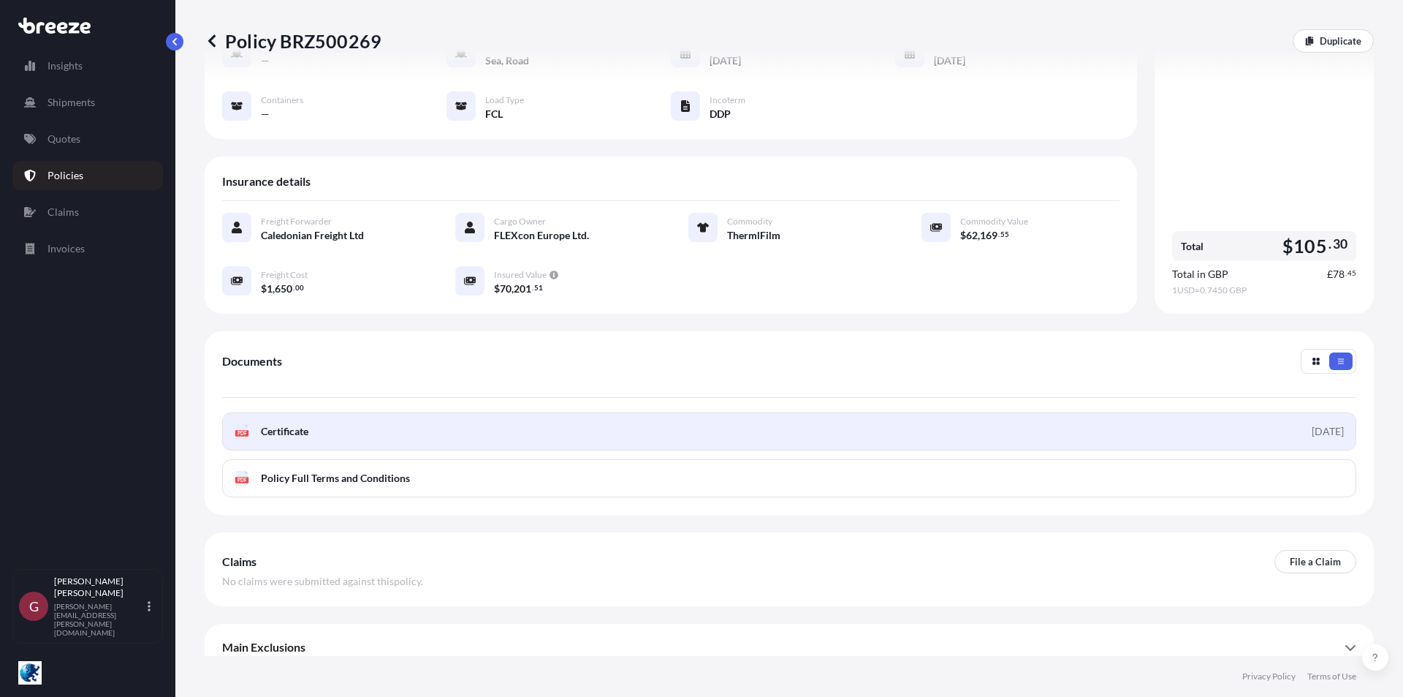
click at [1197, 412] on link "PDF Certificate [DATE]" at bounding box center [789, 431] width 1134 height 38
